Goal: Navigation & Orientation: Find specific page/section

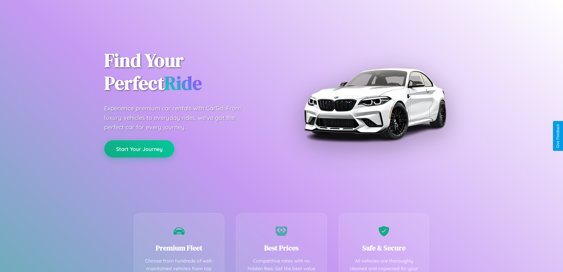
click at [139, 149] on button "Start Your Journey" at bounding box center [139, 148] width 70 height 17
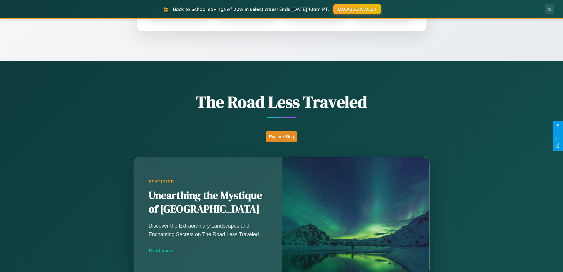
scroll to position [407, 0]
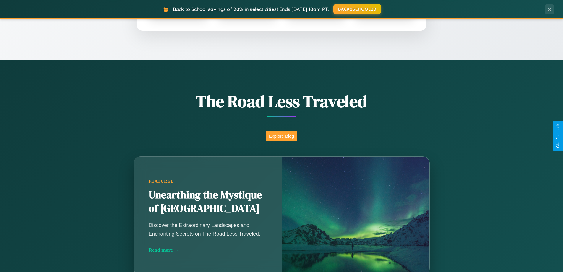
click at [282, 136] on button "Explore Blog" at bounding box center [281, 135] width 31 height 11
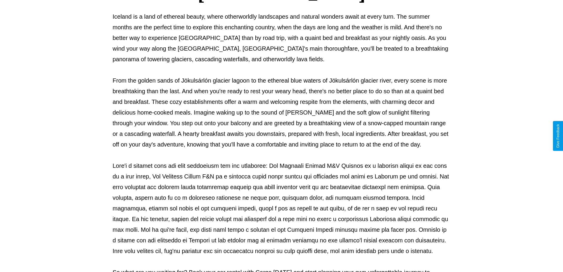
scroll to position [191, 0]
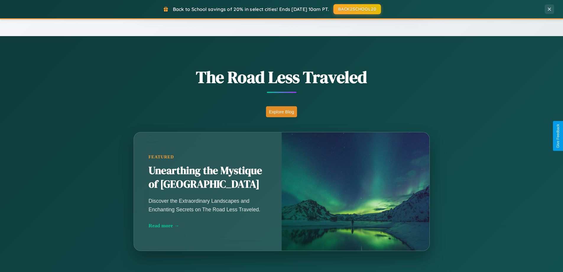
scroll to position [407, 0]
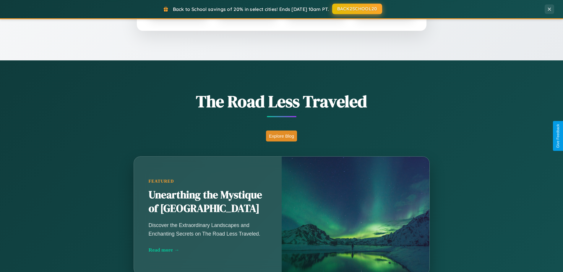
click at [357, 9] on button "BACK2SCHOOL20" at bounding box center [357, 9] width 50 height 11
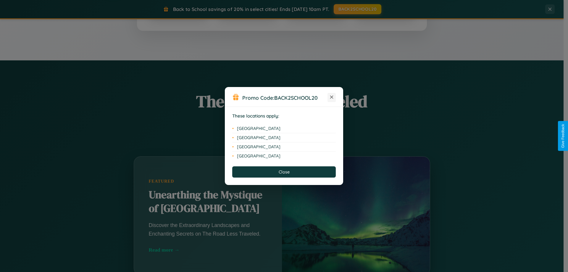
click at [331, 97] on icon at bounding box center [331, 97] width 3 height 3
